Goal: Task Accomplishment & Management: Manage account settings

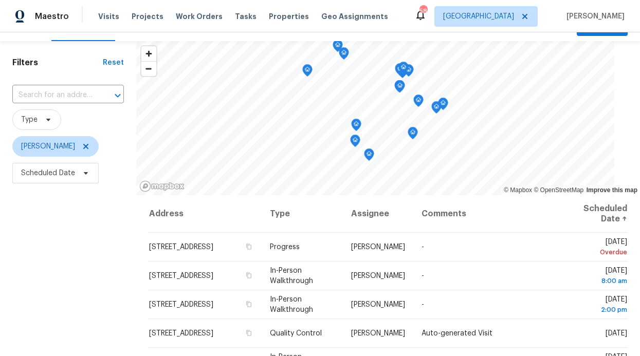
scroll to position [70, 0]
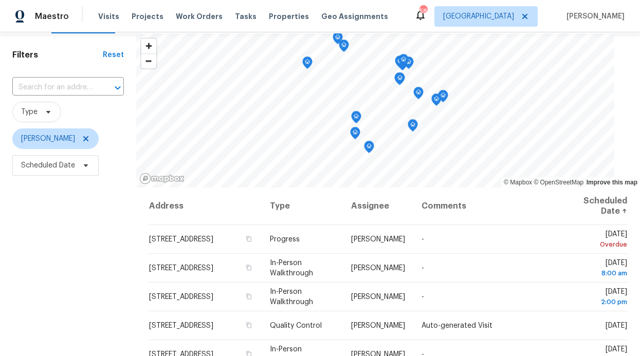
scroll to position [30, 0]
